Goal: Transaction & Acquisition: Obtain resource

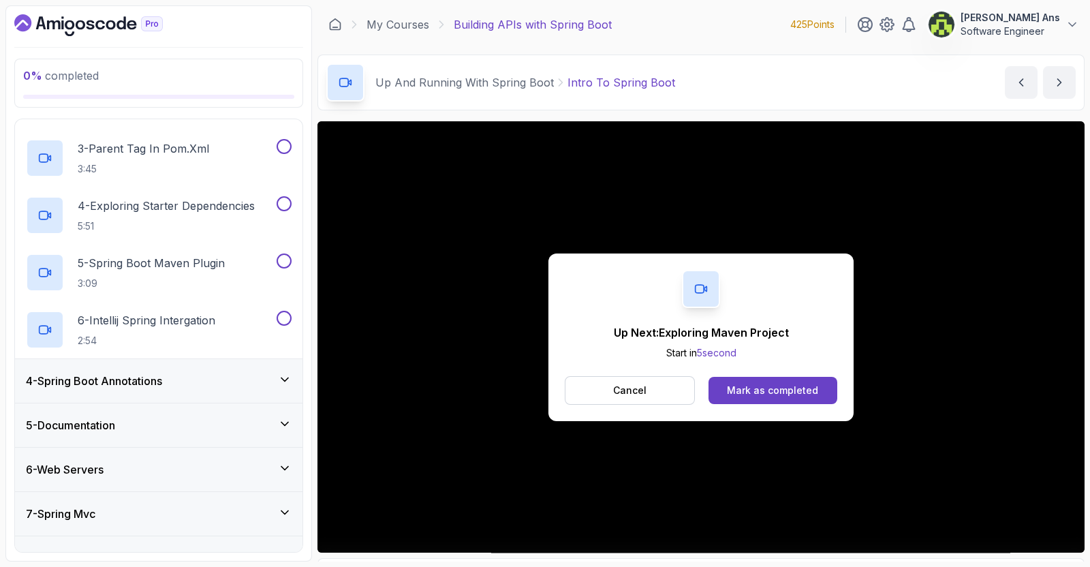
scroll to position [351, 0]
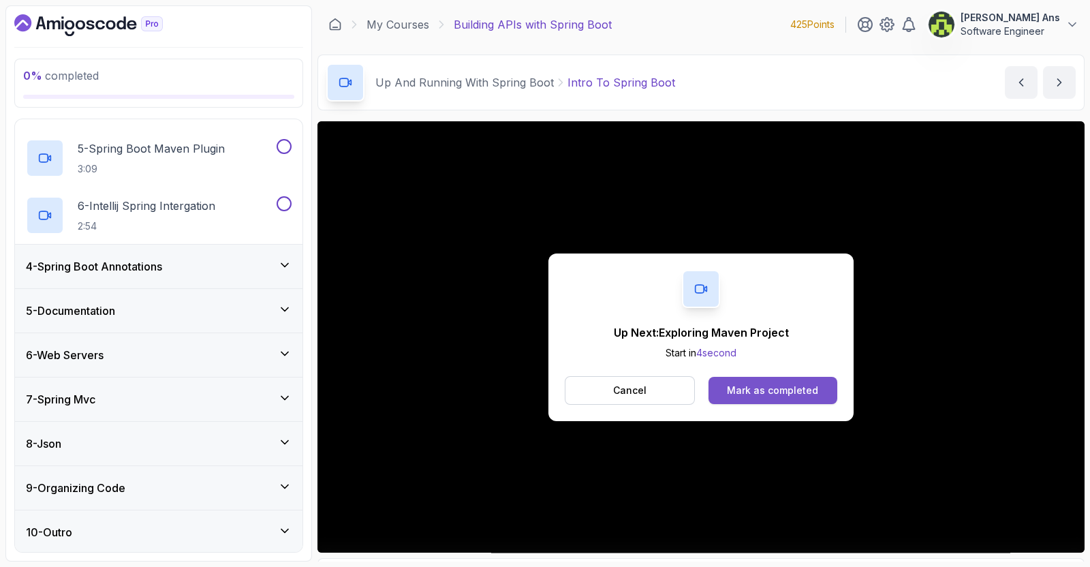
click at [752, 395] on div "Mark as completed" at bounding box center [772, 390] width 91 height 14
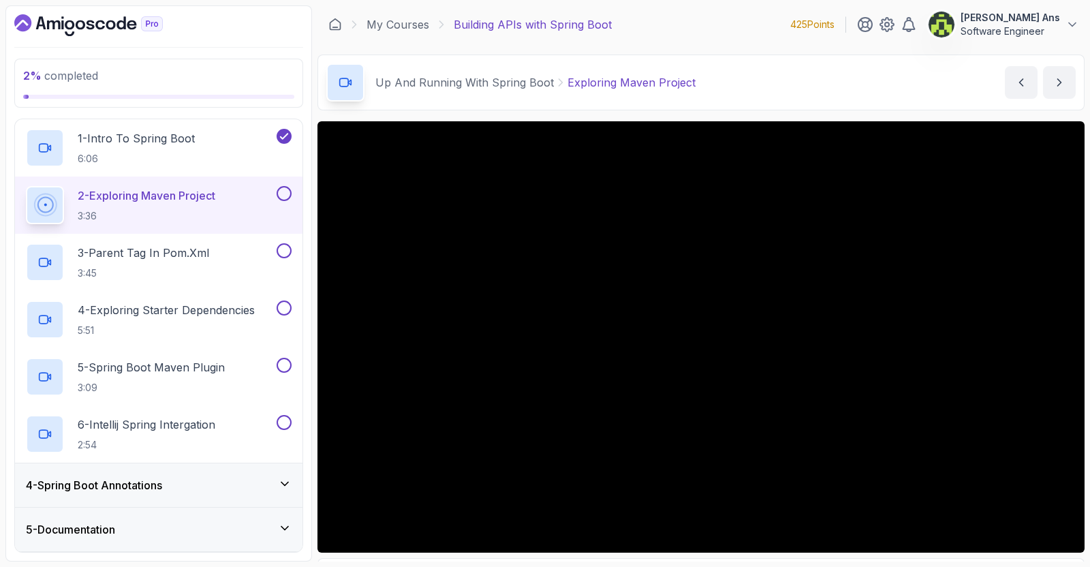
scroll to position [106, 0]
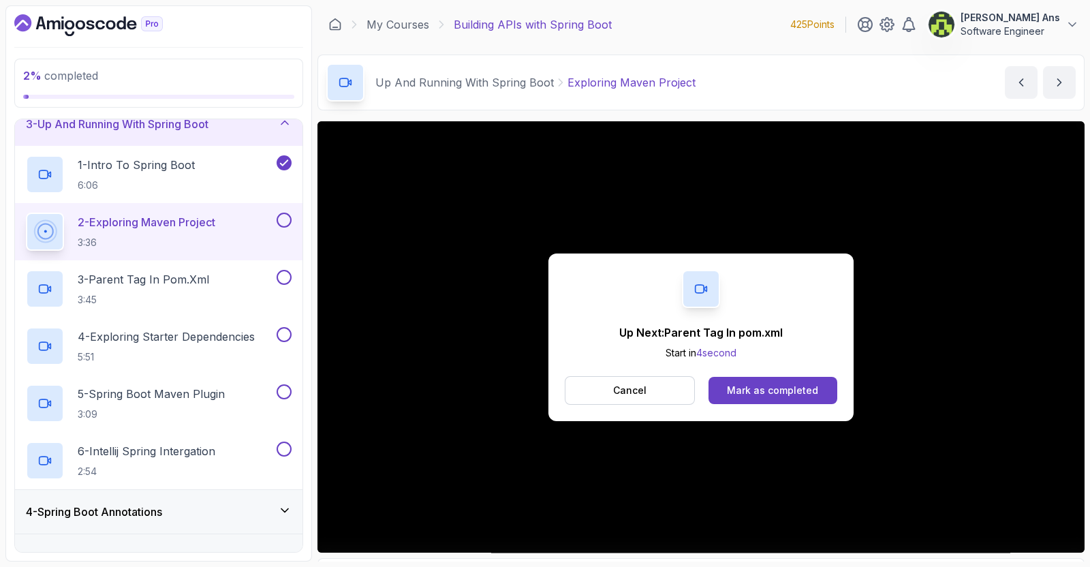
drag, startPoint x: 1058, startPoint y: 606, endPoint x: 610, endPoint y: 287, distance: 550.3
click at [610, 287] on div "Up Next: Parent Tag In pom.xml Start in 4 second Cancel Mark as completed" at bounding box center [700, 337] width 305 height 168
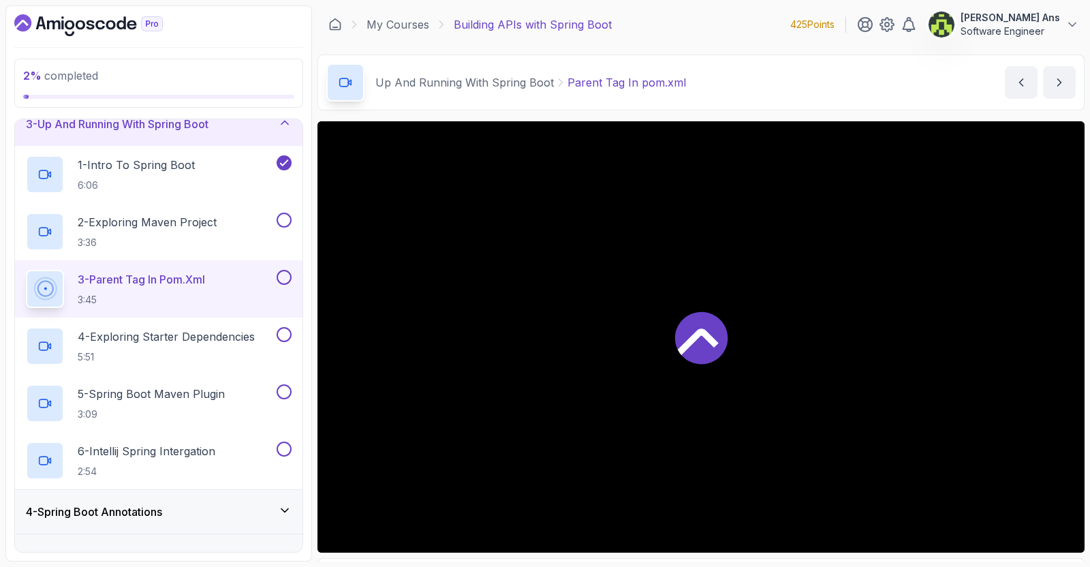
click at [740, 388] on div at bounding box center [700, 336] width 767 height 431
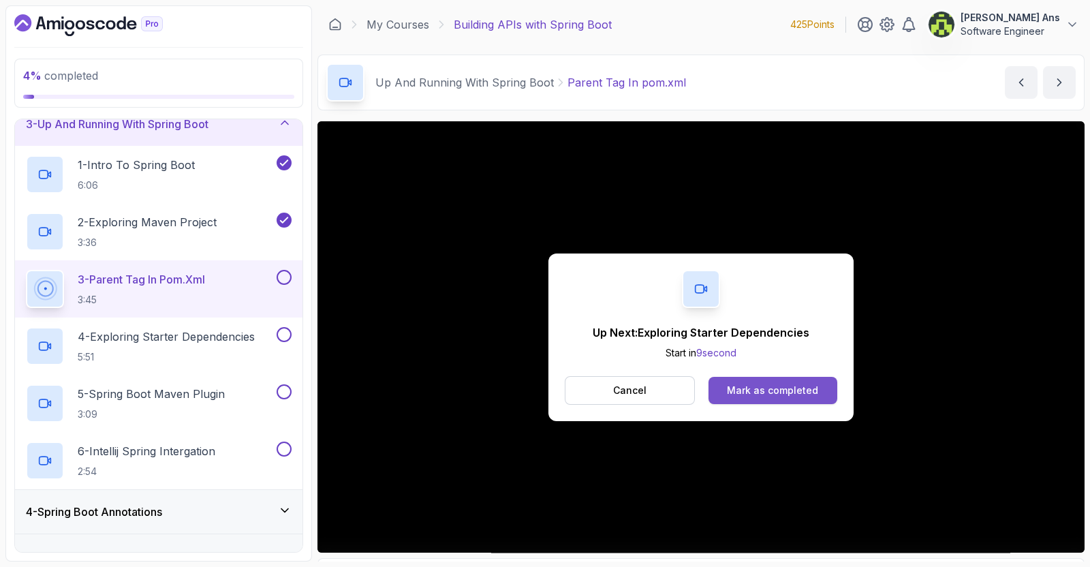
click at [725, 379] on button "Mark as completed" at bounding box center [772, 390] width 129 height 27
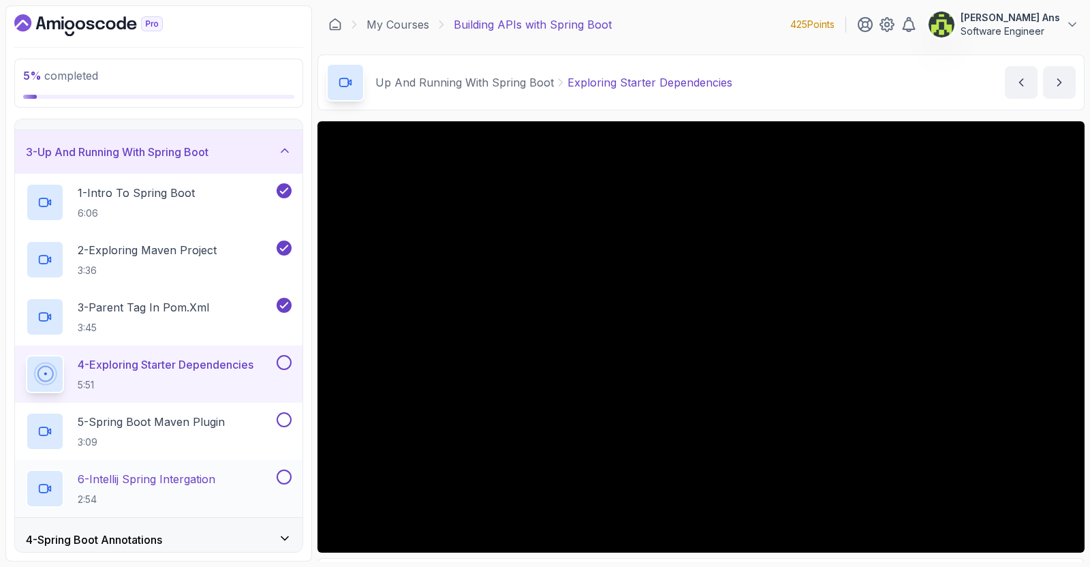
scroll to position [76, 0]
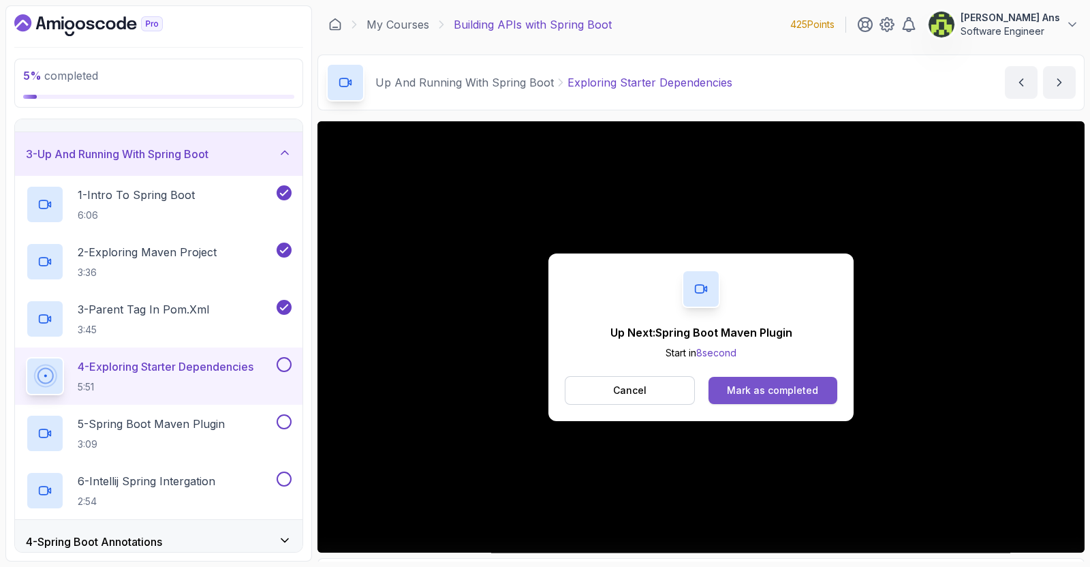
click at [800, 387] on div "Mark as completed" at bounding box center [772, 390] width 91 height 14
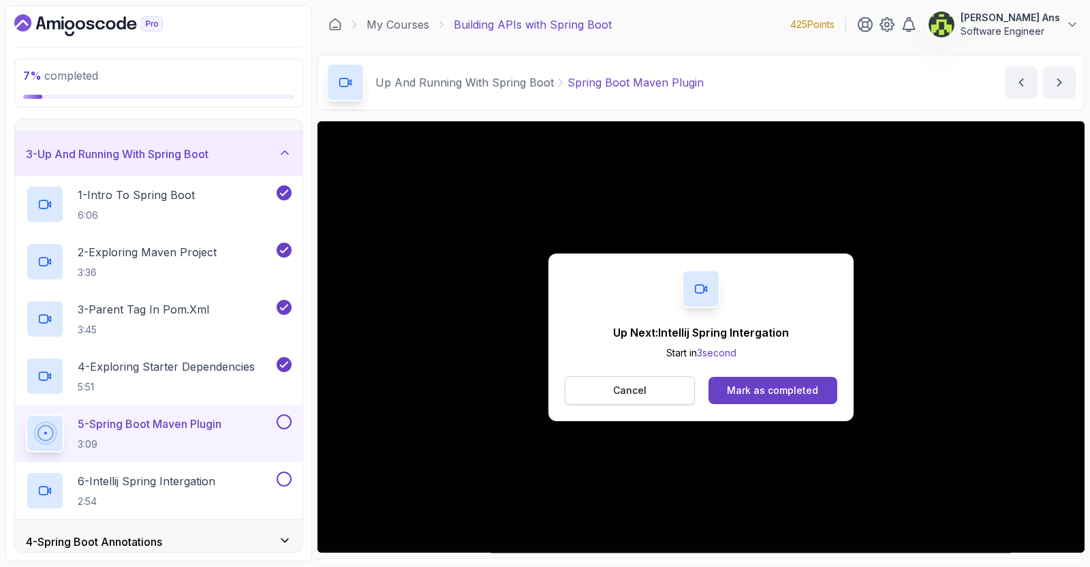
click at [662, 392] on button "Cancel" at bounding box center [630, 390] width 130 height 29
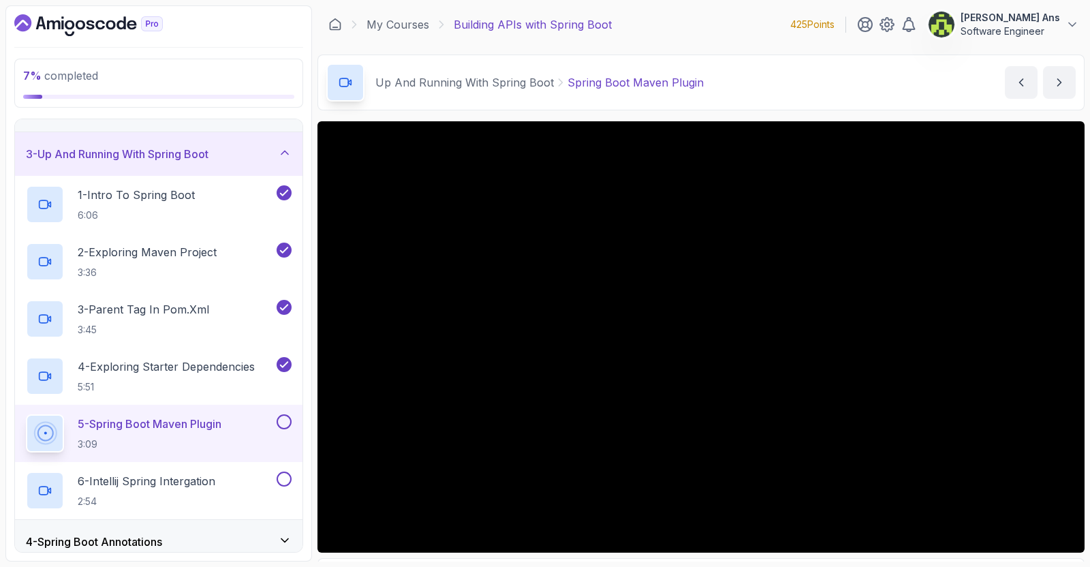
click at [255, 43] on div "7 % completed 1 - Intro 2 - Api Crash Course 3 - Up And Running With Spring Boo…" at bounding box center [158, 283] width 306 height 556
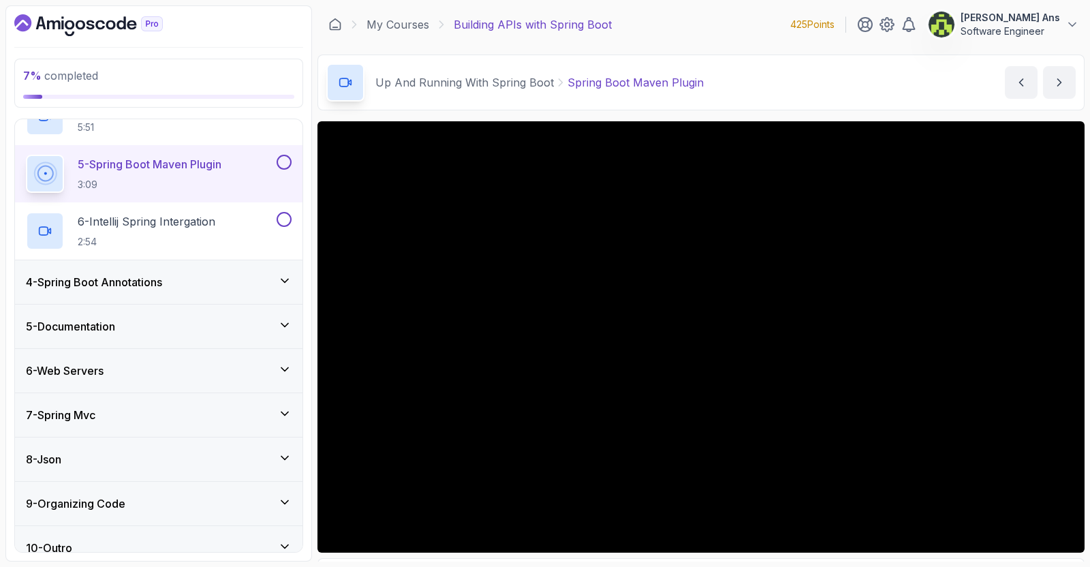
scroll to position [338, 0]
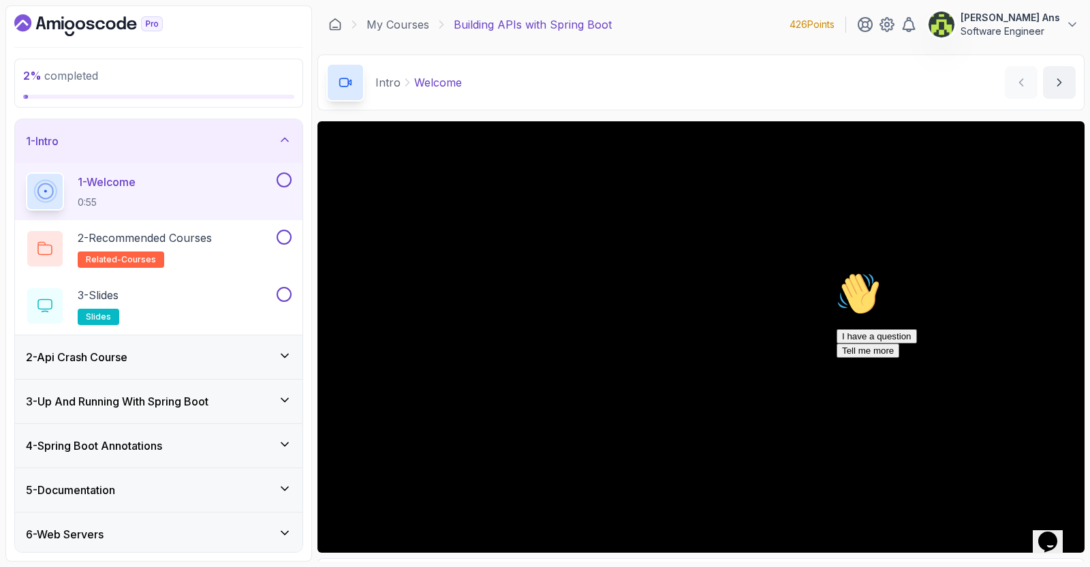
click at [983, 29] on p "Software Engineer" at bounding box center [1009, 32] width 99 height 14
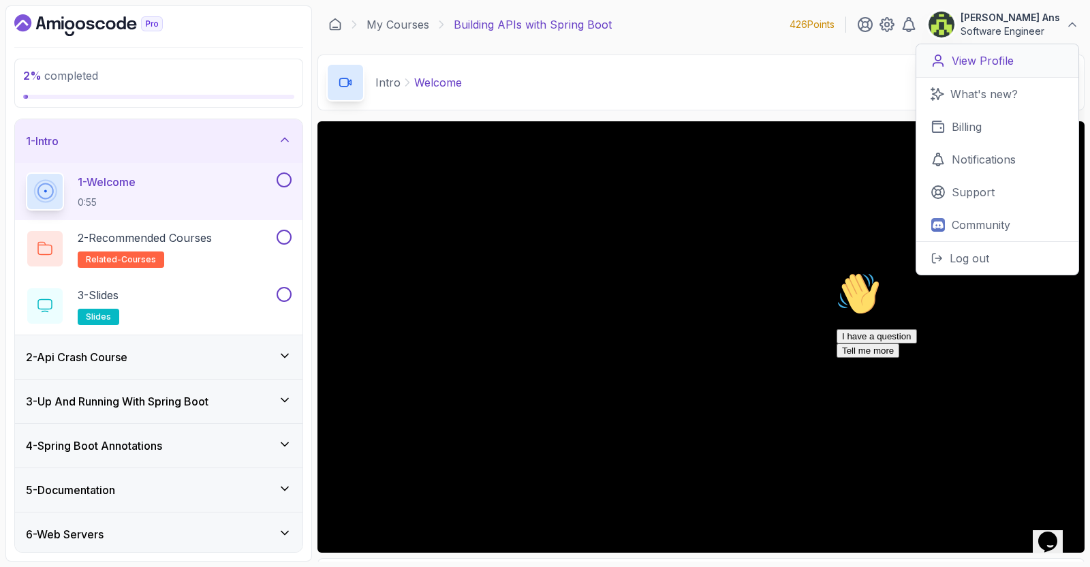
click at [974, 54] on p "View Profile" at bounding box center [982, 60] width 62 height 16
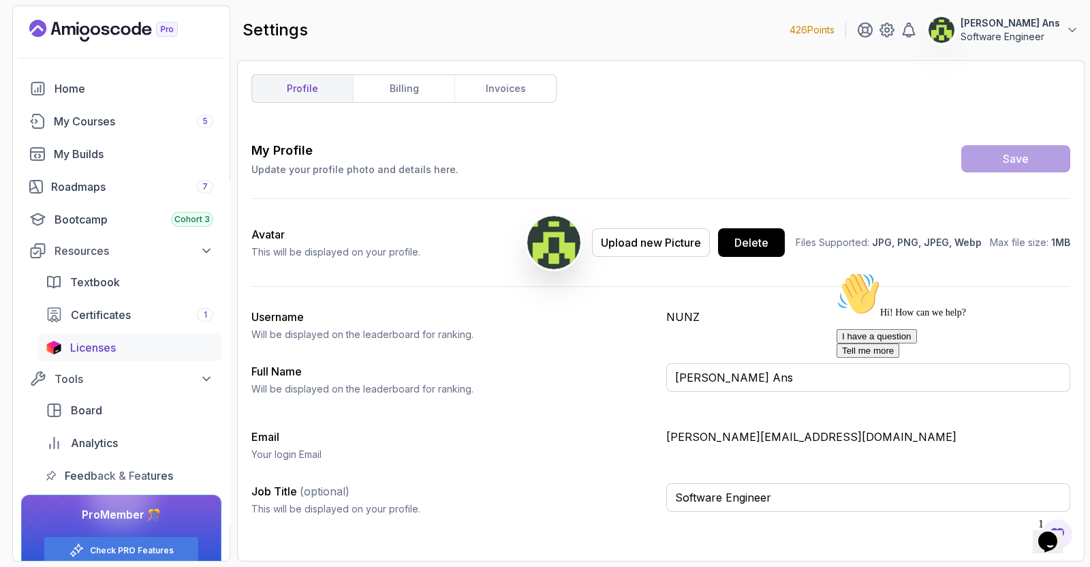
click at [112, 349] on span "Licenses" at bounding box center [93, 347] width 46 height 16
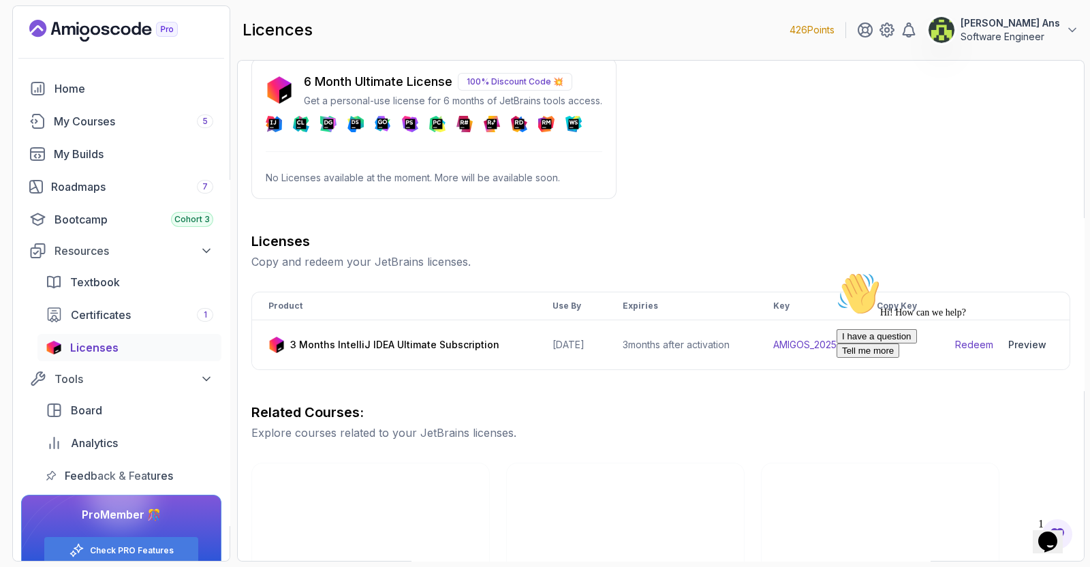
scroll to position [22, 0]
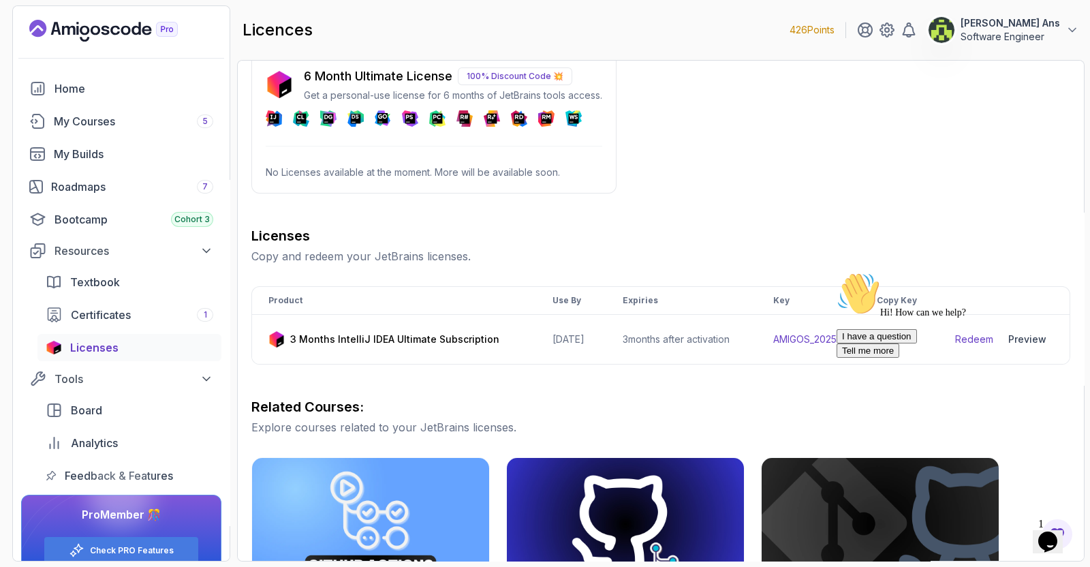
click at [898, 340] on div "Hi! How can we help? I have a question Tell me more" at bounding box center [958, 315] width 245 height 86
click at [891, 339] on div "Hi! How can we help? I have a question Tell me more" at bounding box center [958, 315] width 245 height 86
click at [892, 336] on div "Hi! How can we help? I have a question Tell me more" at bounding box center [958, 315] width 245 height 86
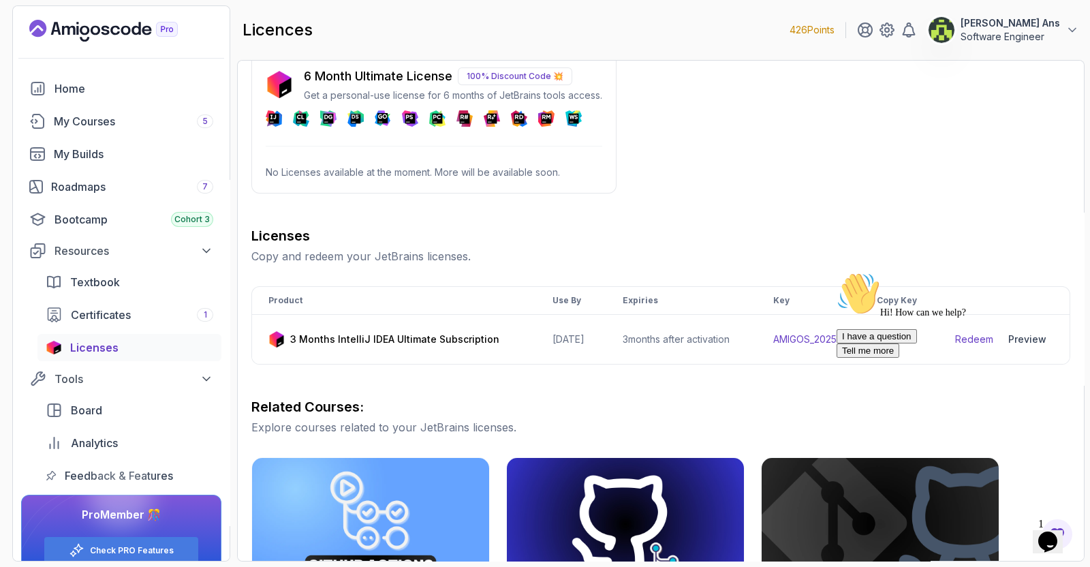
click at [892, 336] on div "Hi! How can we help? I have a question Tell me more" at bounding box center [958, 315] width 245 height 86
click at [891, 336] on div "Hi! How can we help? I have a question Tell me more" at bounding box center [958, 315] width 245 height 86
click at [964, 358] on div "Hi! How can we help? I have a question Tell me more" at bounding box center [958, 315] width 245 height 86
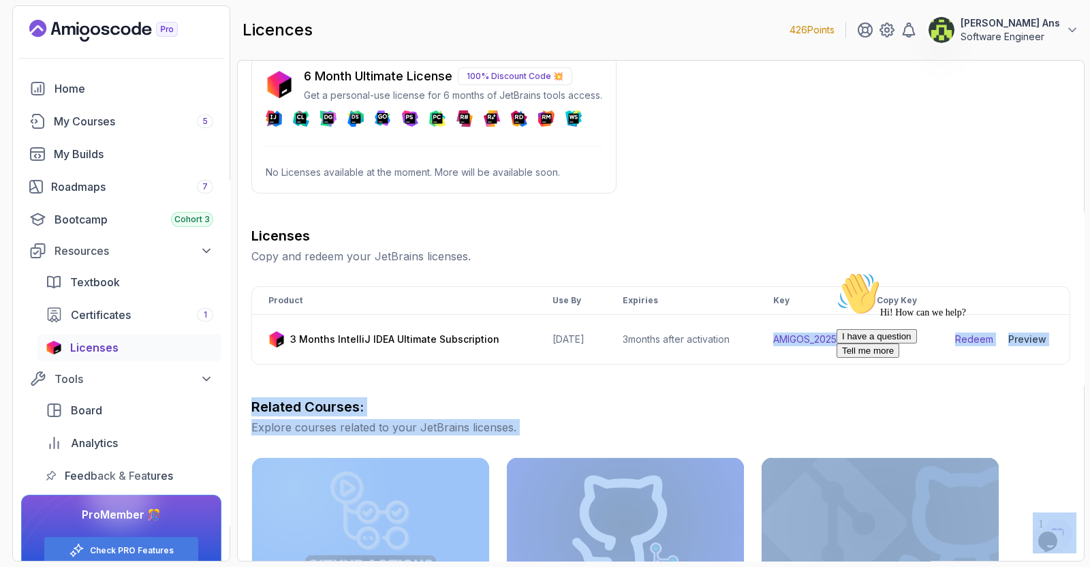
drag, startPoint x: 1610, startPoint y: 601, endPoint x: 840, endPoint y: 336, distance: 814.5
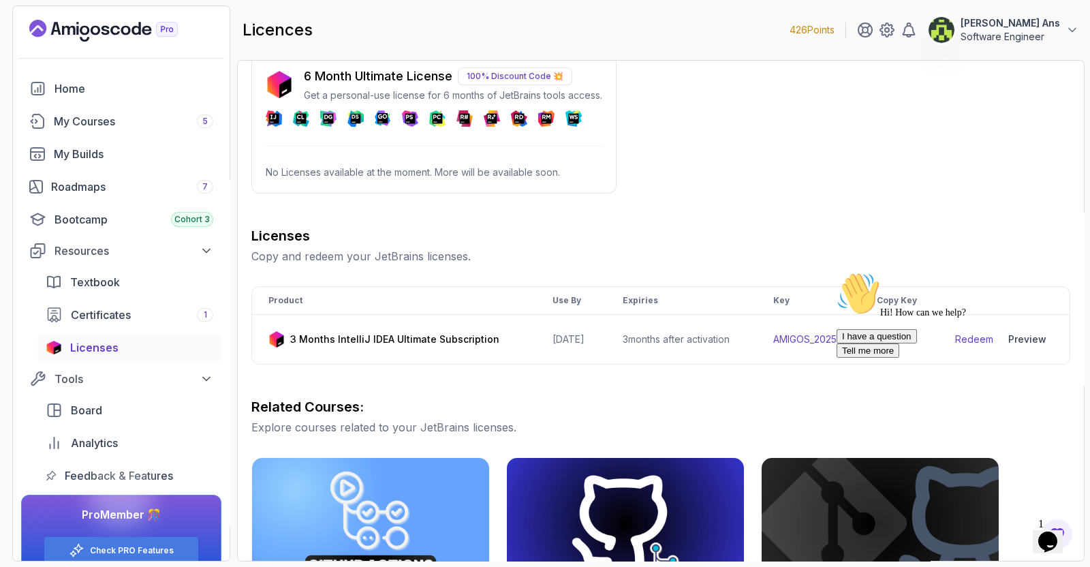
click at [791, 219] on div "6 Month Ultimate License 100% Discount Code 💥 Get a personal-use license for 6 …" at bounding box center [660, 458] width 819 height 812
click at [800, 339] on td "AMIGOS_2025" at bounding box center [809, 340] width 104 height 50
copy tr "AMIGOS_2025"
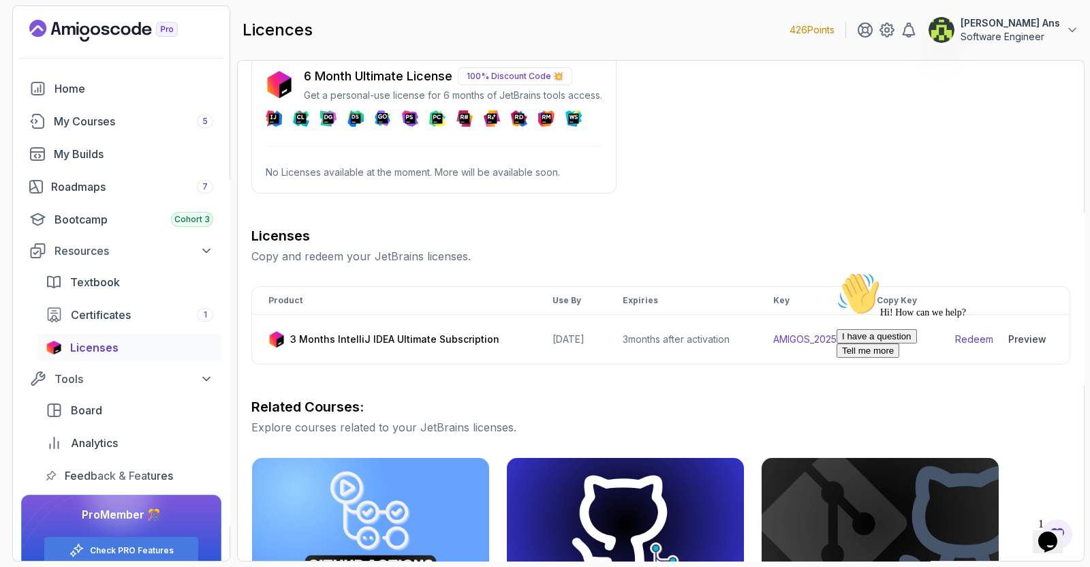
click at [731, 168] on div "6 Month Ultimate License 100% Discount Code 💥 Get a personal-use license for 6 …" at bounding box center [660, 458] width 819 height 812
click at [473, 335] on p "3 Months IntelliJ IDEA Ultimate Subscription" at bounding box center [394, 339] width 209 height 14
click at [980, 343] on div "Hi! How can we help? I have a question Tell me more" at bounding box center [958, 315] width 245 height 86
click at [973, 334] on div "Hi! How can we help? I have a question Tell me more" at bounding box center [958, 315] width 245 height 86
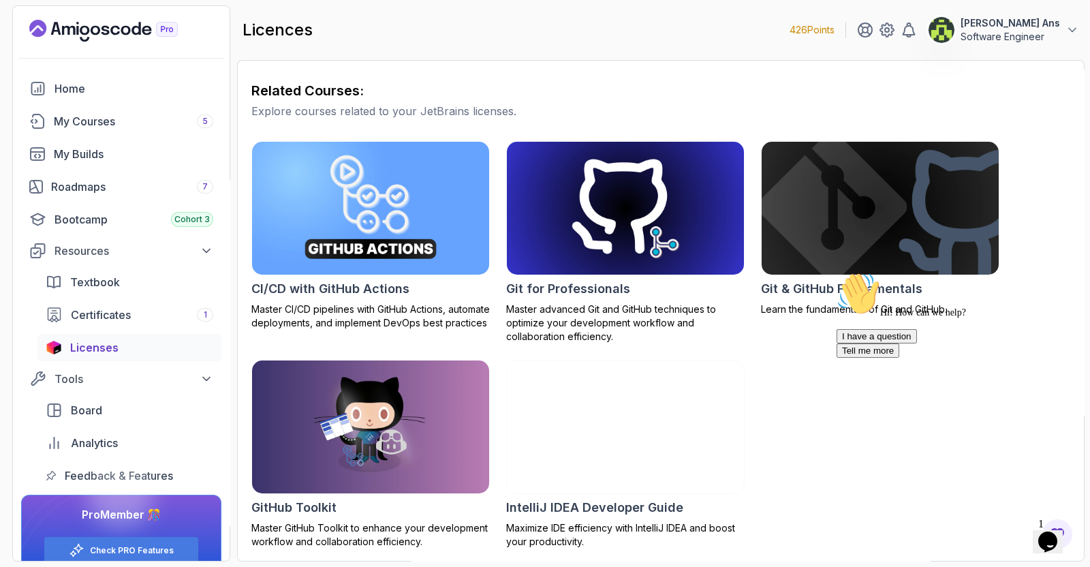
scroll to position [0, 0]
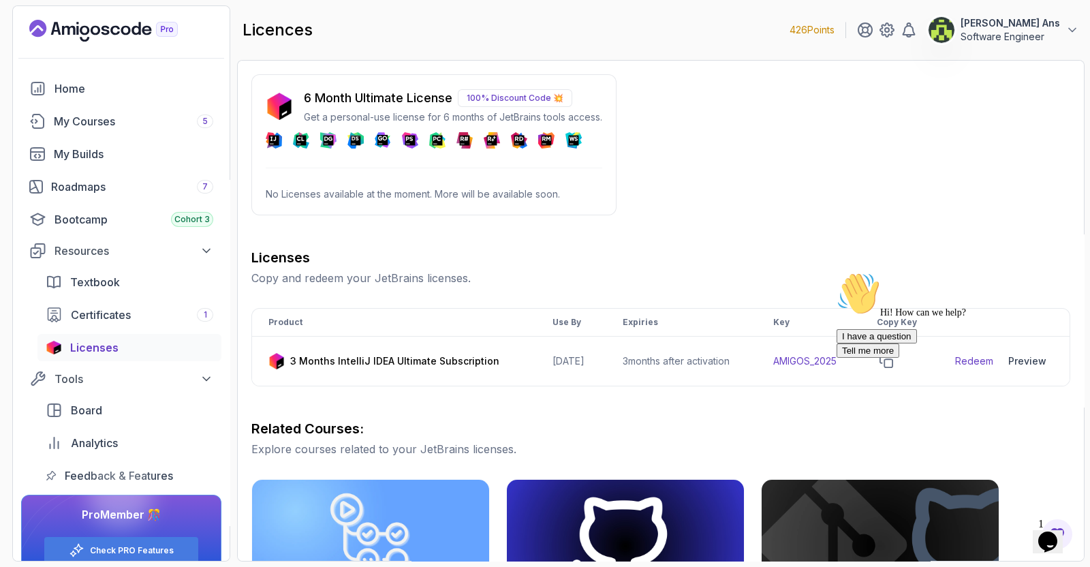
click at [1017, 34] on p "Software Engineer" at bounding box center [1009, 37] width 99 height 14
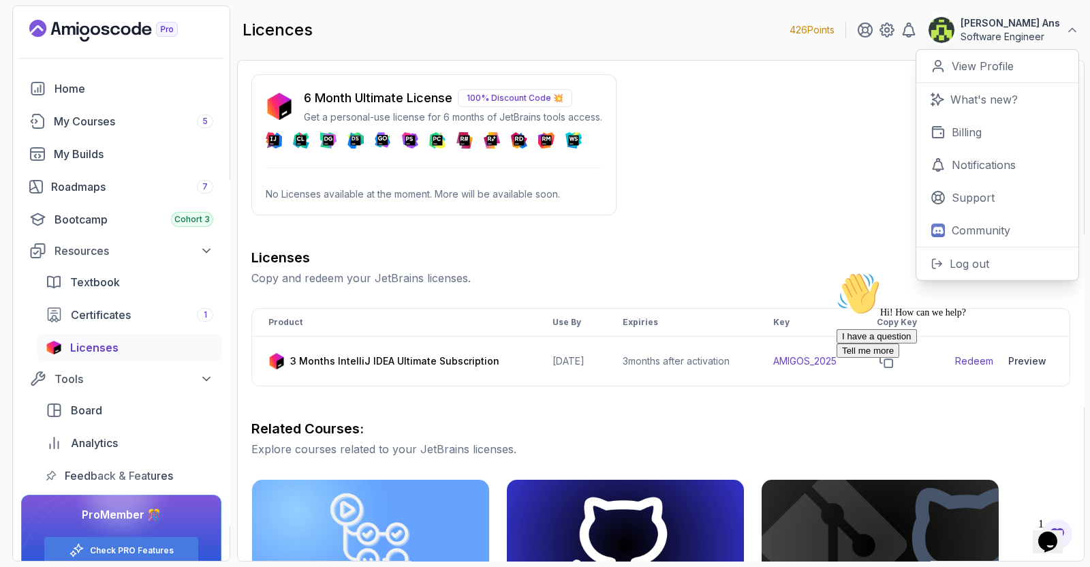
click at [705, 177] on div "6 Month Ultimate License 100% Discount Code 💥 Get a personal-use license for 6 …" at bounding box center [660, 480] width 819 height 812
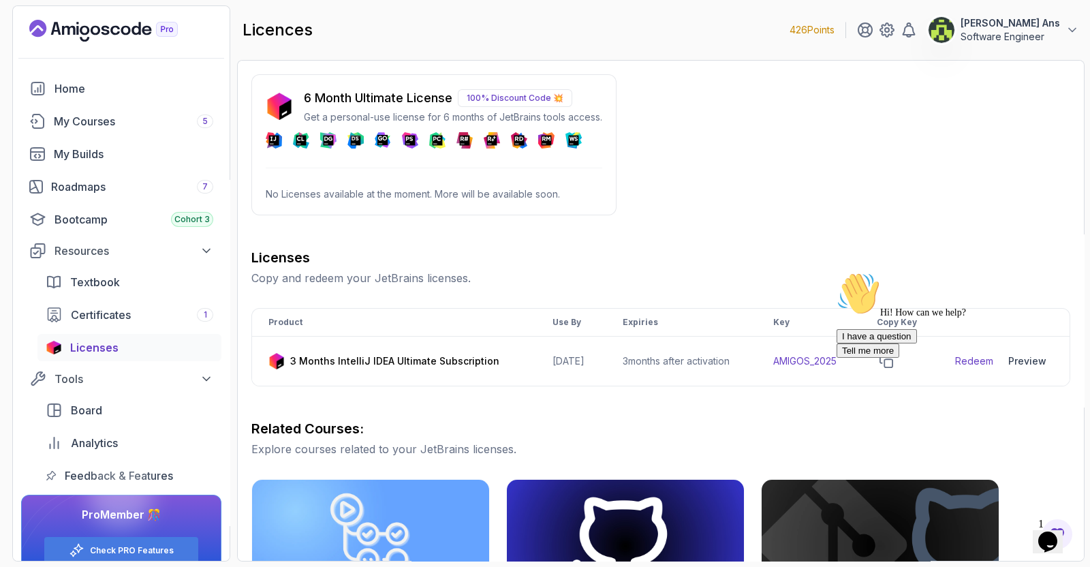
click at [976, 357] on div "Hi! How can we help? I have a question Tell me more" at bounding box center [958, 315] width 245 height 86
click at [1017, 272] on div at bounding box center [958, 272] width 245 height 0
click at [836, 272] on icon "Chat attention grabber" at bounding box center [836, 272] width 0 height 0
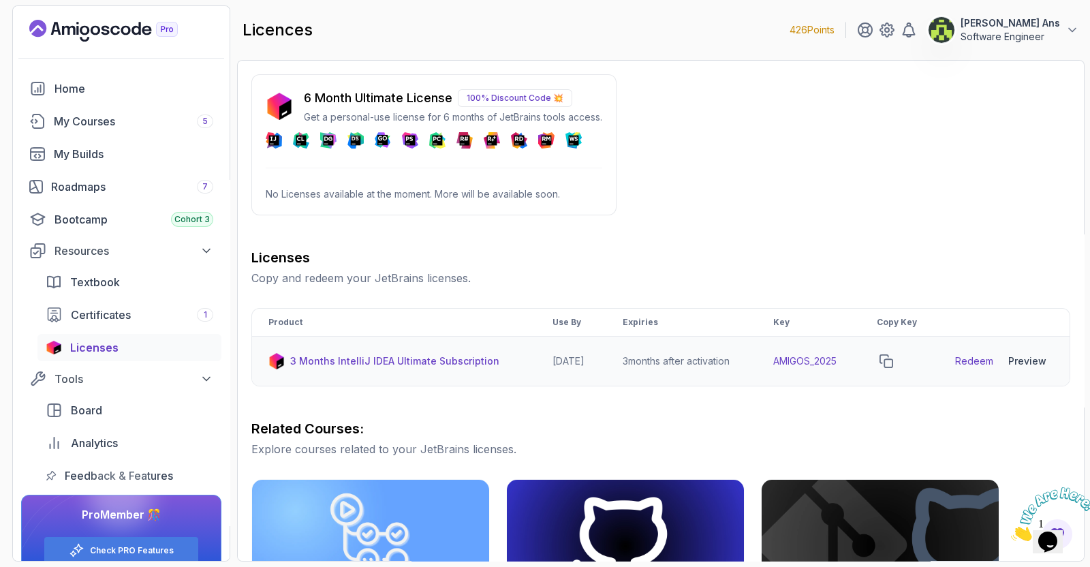
click at [1036, 361] on div "Preview" at bounding box center [1027, 361] width 38 height 14
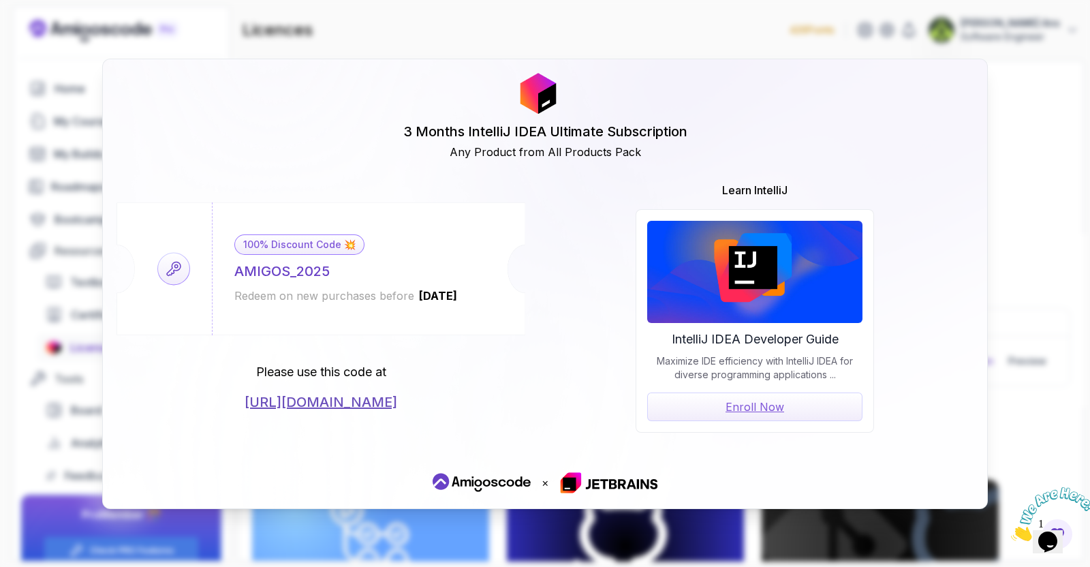
click at [725, 402] on link "Enroll Now" at bounding box center [754, 406] width 215 height 29
click at [328, 405] on link "https://jetbrains.com/store/redeem/" at bounding box center [320, 401] width 153 height 19
click at [369, 402] on link "https://jetbrains.com/store/redeem/" at bounding box center [320, 401] width 153 height 19
click at [949, 233] on div "100% Discount Code 💥 AMIGOS_2025 Redeem on new purchases before 2026-06-12 Plea…" at bounding box center [544, 307] width 857 height 251
click at [337, 401] on link "https://jetbrains.com/store/redeem/" at bounding box center [320, 401] width 153 height 19
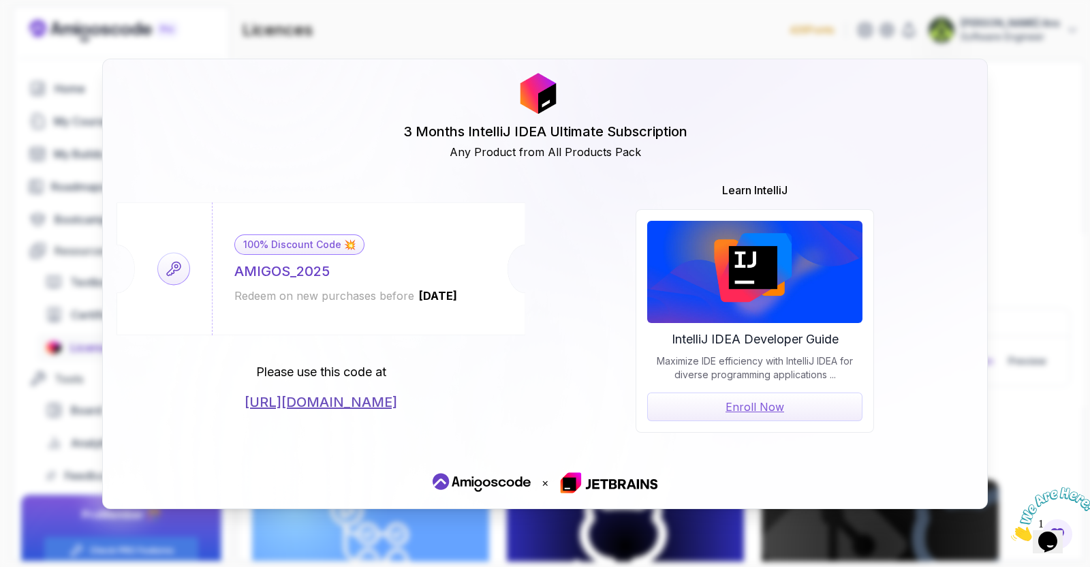
click at [285, 274] on div "AMIGOS_2025" at bounding box center [281, 271] width 95 height 19
copy div "AMIGOS_2025"
